Goal: Understand process/instructions: Learn how to perform a task or action

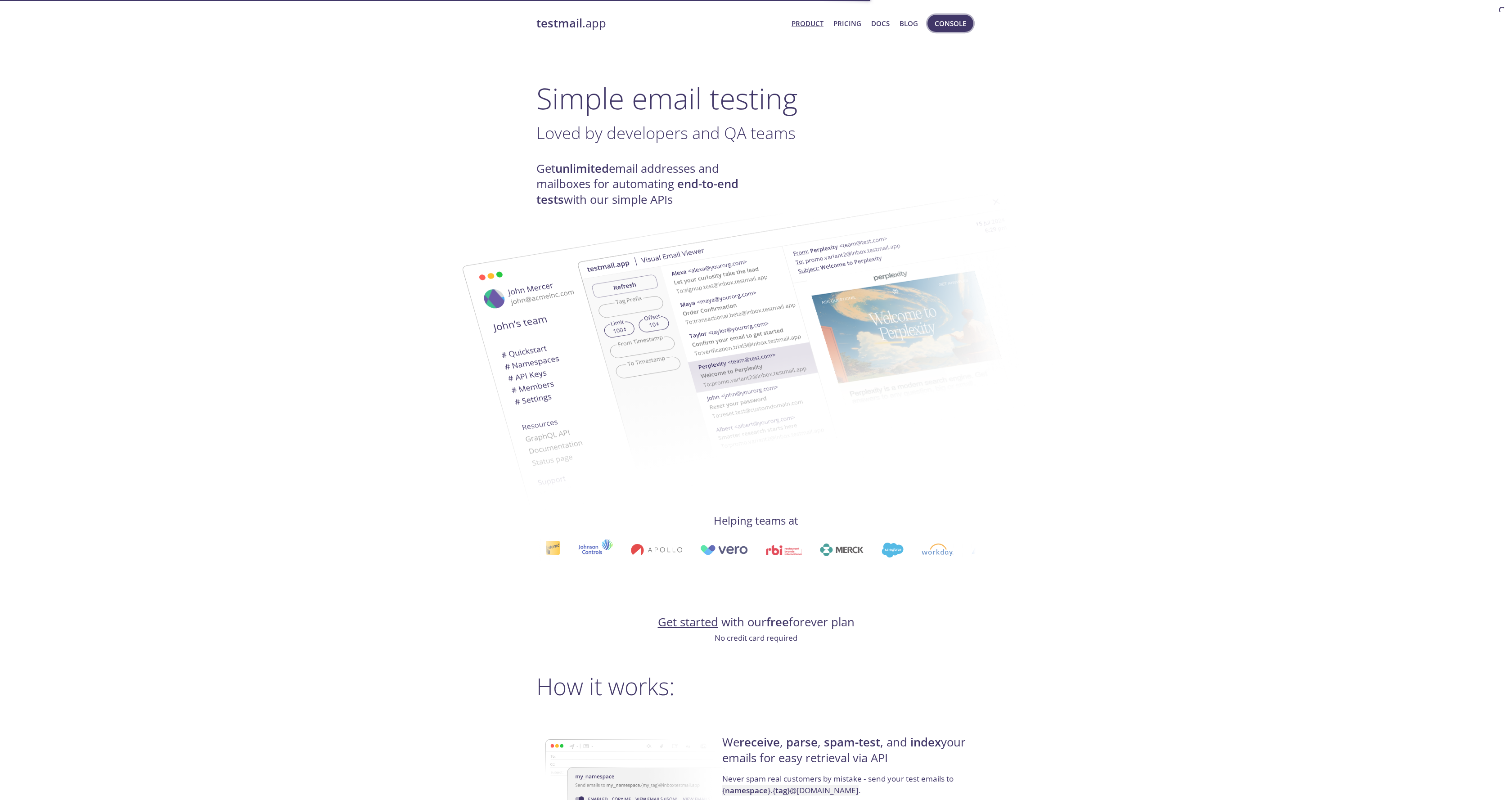
click at [941, 22] on span "Console" at bounding box center [950, 23] width 32 height 12
click at [948, 25] on span "Console" at bounding box center [950, 23] width 32 height 12
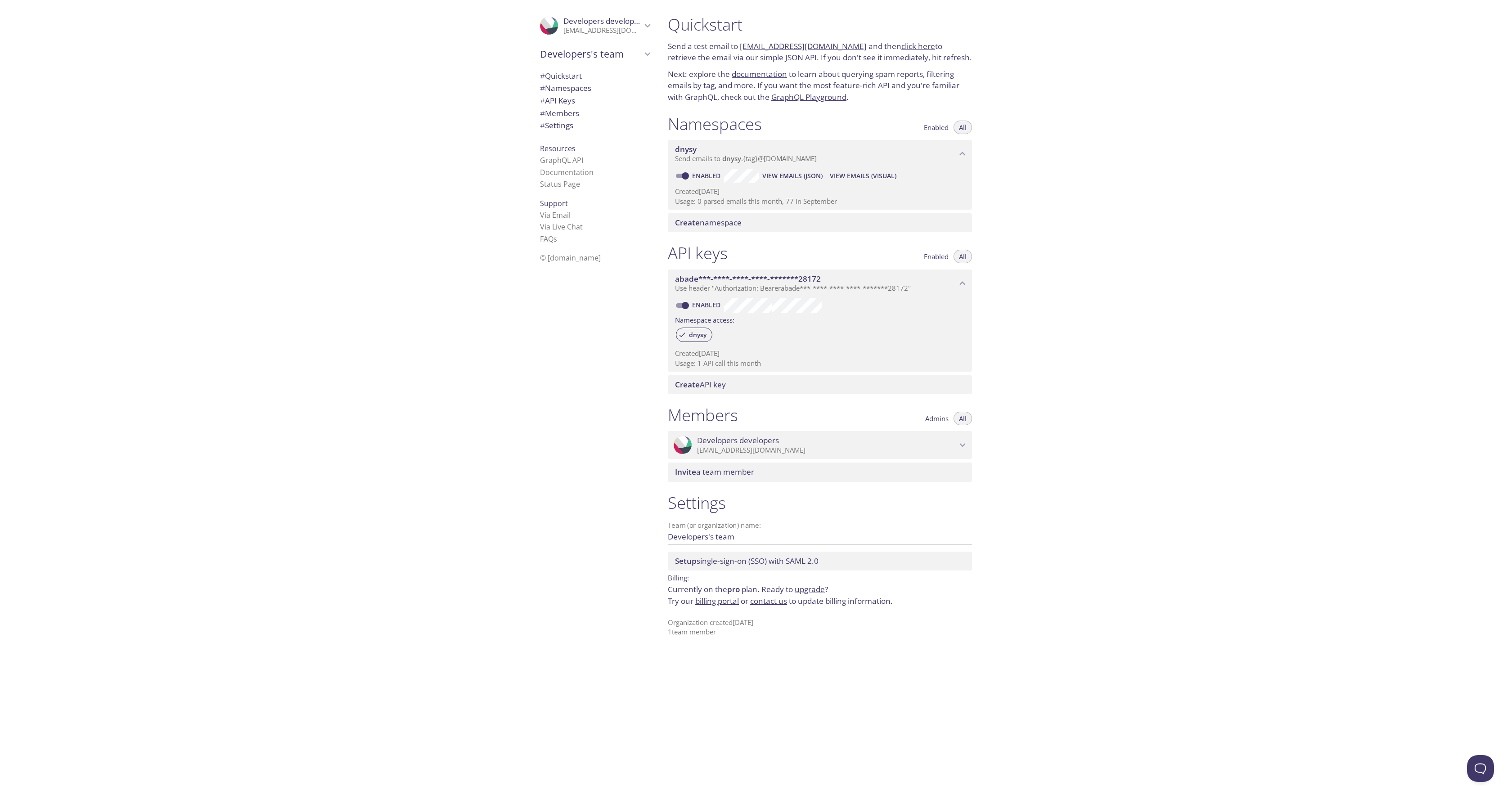
click at [1048, 202] on div "Quickstart Send a test email to dnysy.test@inbox.testmail.app and then click he…" at bounding box center [1086, 400] width 852 height 800
click at [572, 157] on link "GraphQL API" at bounding box center [562, 160] width 43 height 10
click at [927, 46] on p "Send a test email to dnysy.test@inbox.testmail.app and then click here to retri…" at bounding box center [820, 52] width 304 height 23
click at [902, 48] on link "click here" at bounding box center [919, 46] width 34 height 11
click at [1312, 107] on div "Quickstart Send a test email to dnysy.test@inbox.testmail.app and then click he…" at bounding box center [1086, 400] width 852 height 800
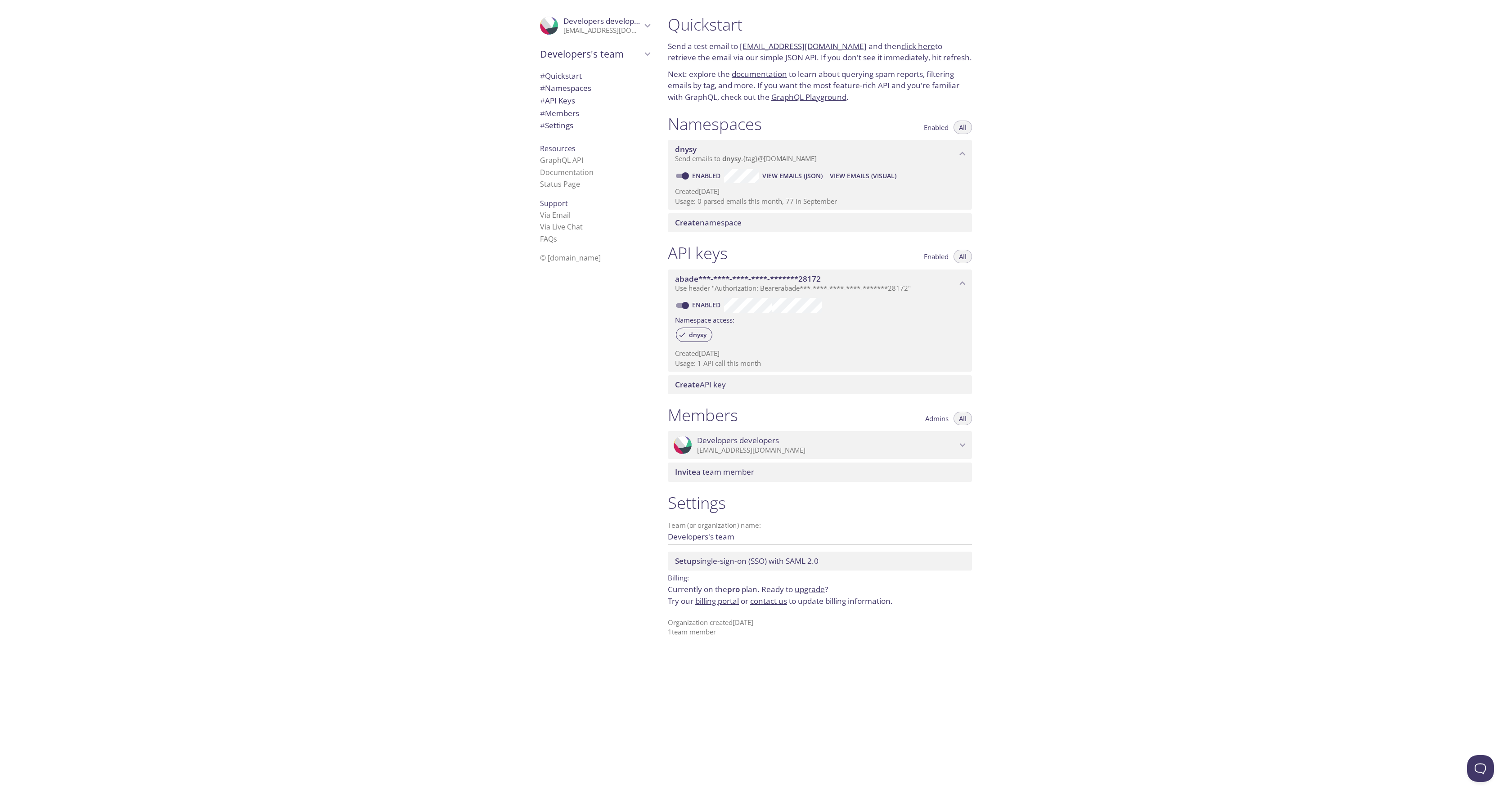
click at [913, 46] on link "click here" at bounding box center [919, 46] width 34 height 11
click at [1077, 235] on div "Quickstart Send a test email to dnysy.test@inbox.testmail.app and then click he…" at bounding box center [1086, 400] width 852 height 800
